Goal: Information Seeking & Learning: Learn about a topic

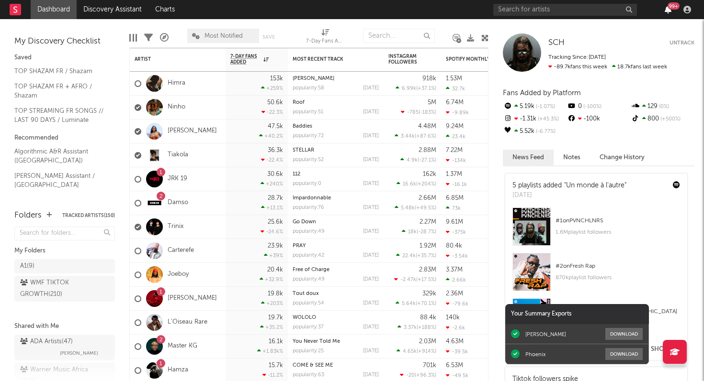
click at [667, 10] on icon "button" at bounding box center [667, 10] width 7 height 8
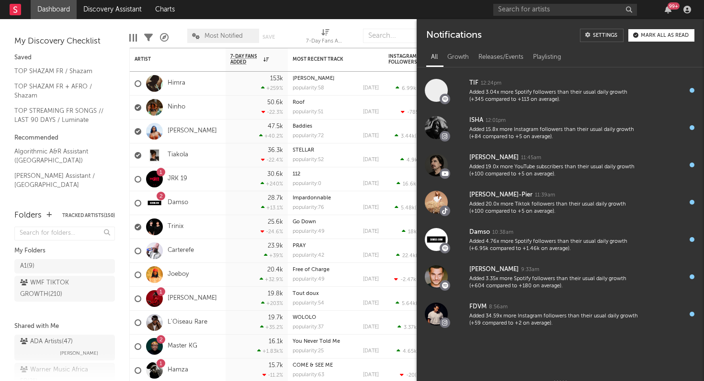
scroll to position [1162, 0]
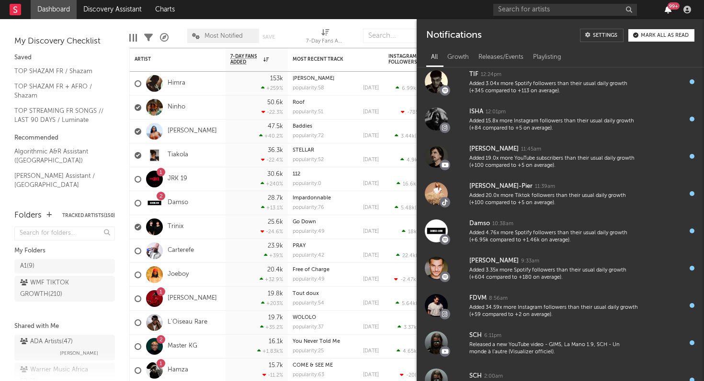
click at [669, 10] on icon "button" at bounding box center [667, 10] width 7 height 8
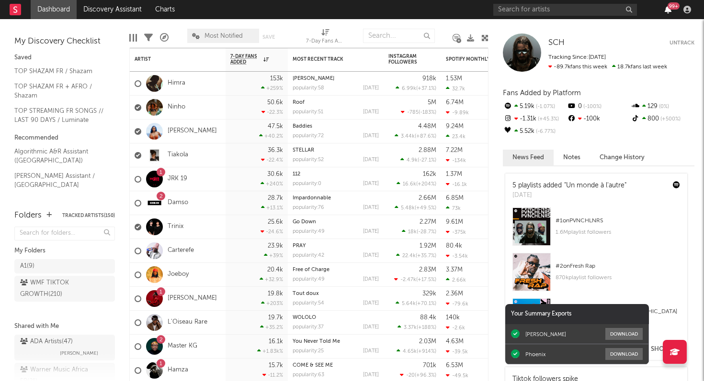
click at [669, 10] on icon "button" at bounding box center [667, 10] width 7 height 8
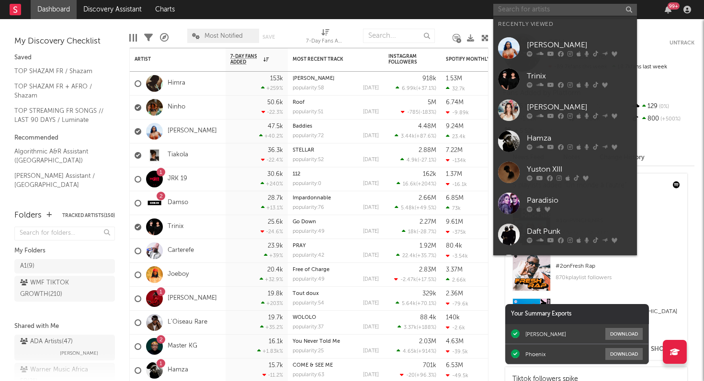
click at [577, 13] on input "text" at bounding box center [565, 10] width 144 height 12
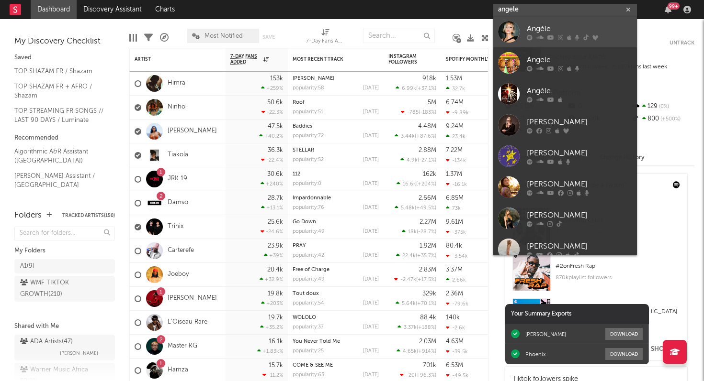
type input "angele"
click at [561, 34] on icon at bounding box center [560, 37] width 5 height 6
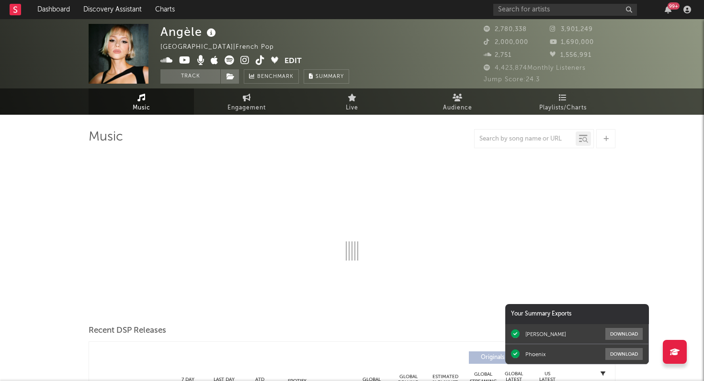
select select "6m"
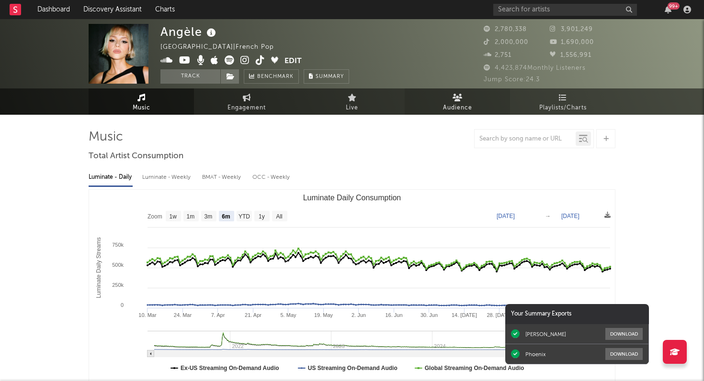
click at [460, 107] on span "Audience" at bounding box center [457, 107] width 29 height 11
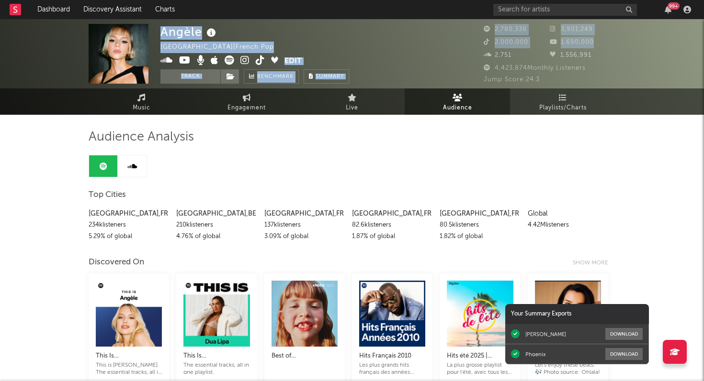
drag, startPoint x: 475, startPoint y: 25, endPoint x: 486, endPoint y: 50, distance: 27.2
click at [486, 50] on div "Angèle [GEOGRAPHIC_DATA] | French Pop Edit Track Benchmark Summary 2,780,338 3,…" at bounding box center [352, 53] width 704 height 69
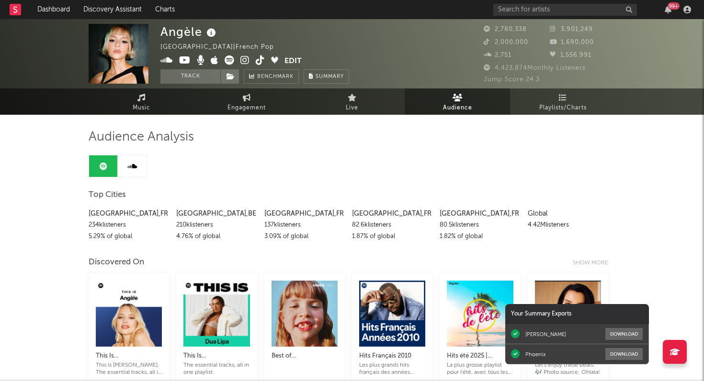
click at [472, 45] on div "Angèle [GEOGRAPHIC_DATA] | French Pop Edit Track Benchmark Summary 2,780,338 3,…" at bounding box center [352, 53] width 704 height 69
click at [667, 10] on icon "button" at bounding box center [667, 10] width 7 height 8
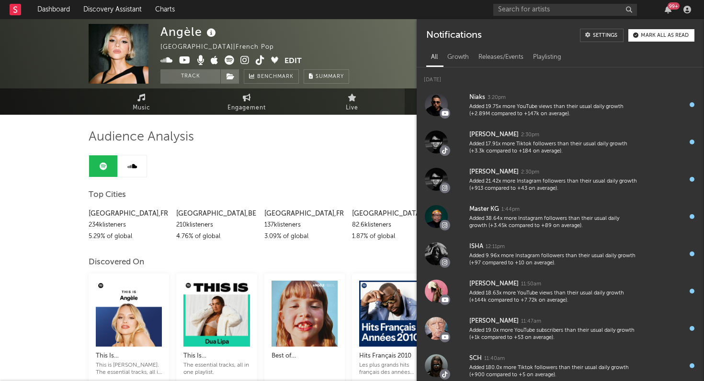
click at [395, 38] on div "Angèle [GEOGRAPHIC_DATA] | French Pop Edit Track Benchmark Summary" at bounding box center [315, 54] width 311 height 60
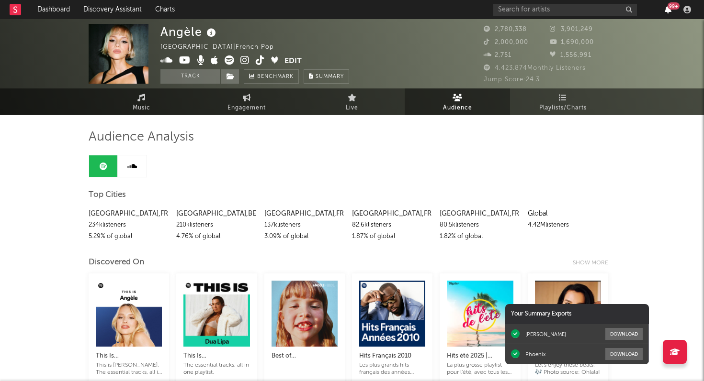
click at [670, 11] on icon "button" at bounding box center [667, 10] width 7 height 8
click at [374, 19] on div "Angèle [GEOGRAPHIC_DATA] | French Pop Edit Track Benchmark Summary 2,780,338 3,…" at bounding box center [352, 53] width 704 height 69
